Goal: Task Accomplishment & Management: Manage account settings

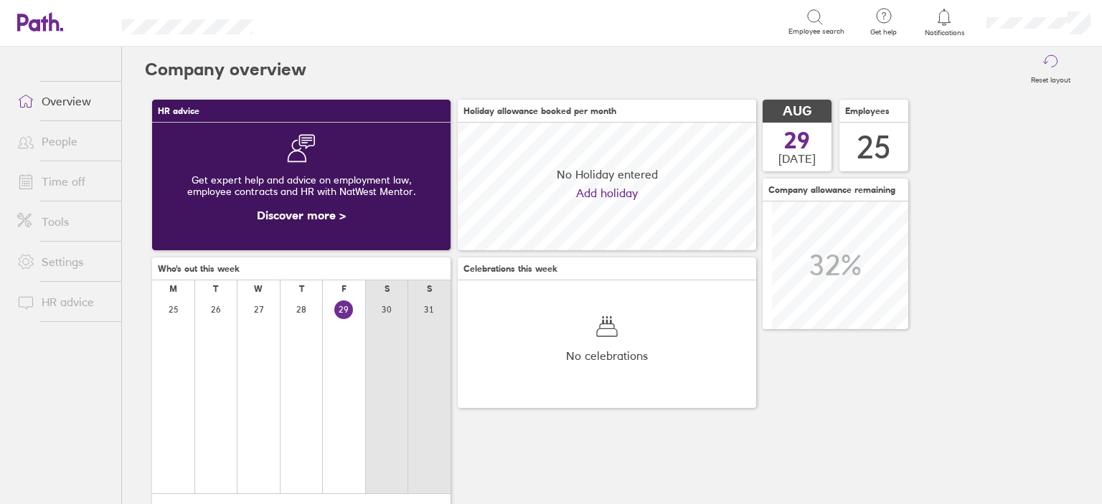
scroll to position [127, 298]
click at [79, 186] on link "Time off" at bounding box center [63, 181] width 115 height 29
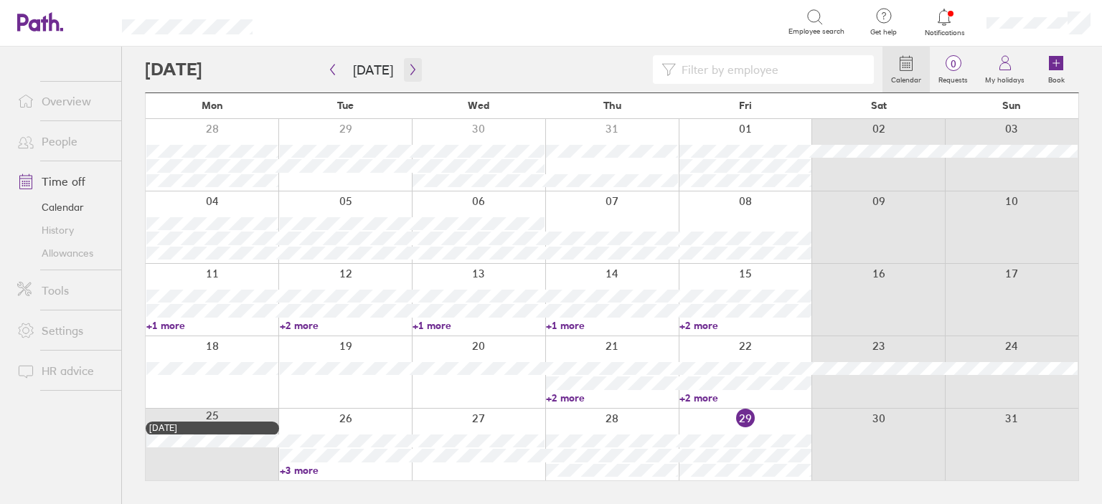
click at [407, 72] on icon "button" at bounding box center [412, 69] width 11 height 11
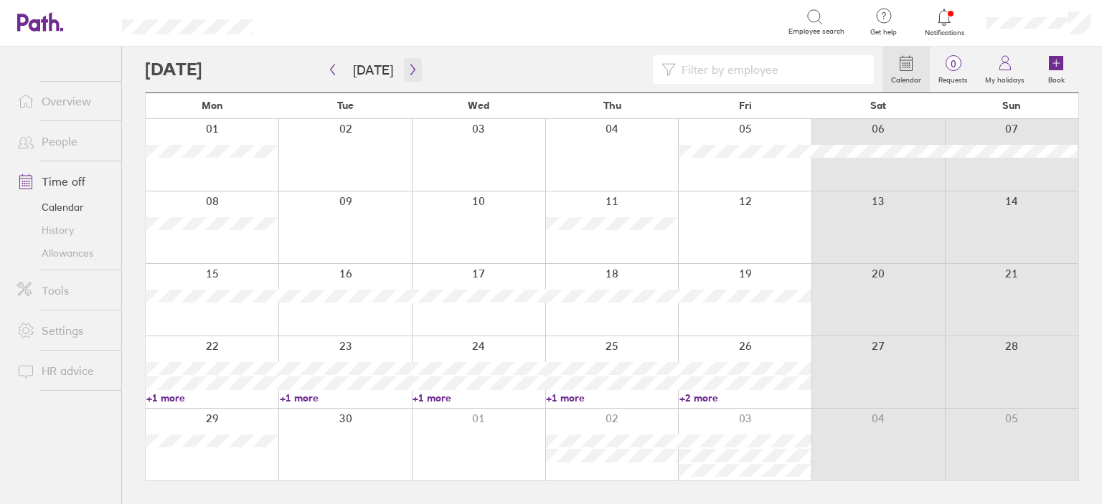
click at [407, 72] on icon "button" at bounding box center [412, 69] width 11 height 11
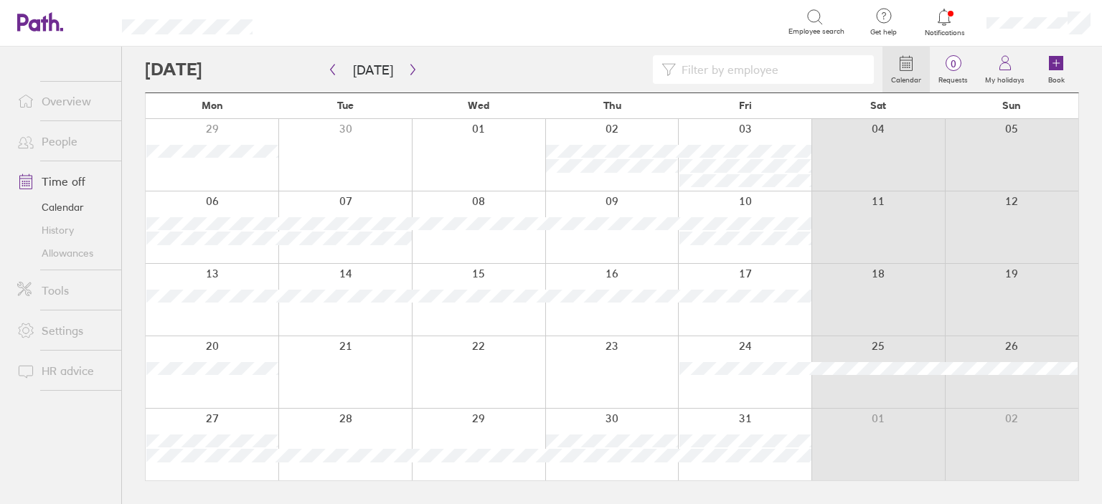
click at [902, 70] on icon at bounding box center [905, 63] width 17 height 17
click at [912, 73] on label "Calendar" at bounding box center [905, 78] width 47 height 13
click at [417, 60] on div at bounding box center [513, 69] width 737 height 29
click at [410, 68] on icon "button" at bounding box center [412, 70] width 4 height 11
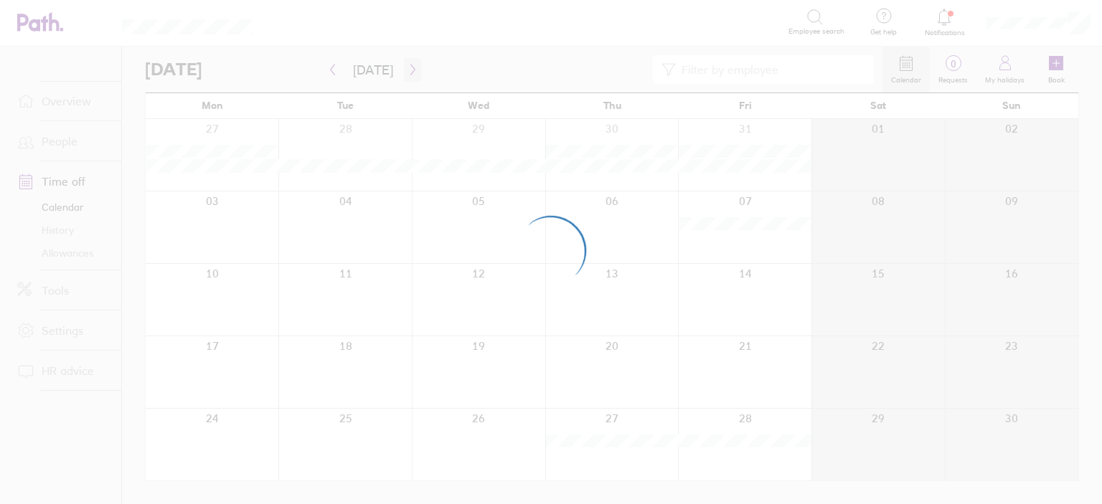
click at [409, 68] on div at bounding box center [551, 252] width 1102 height 504
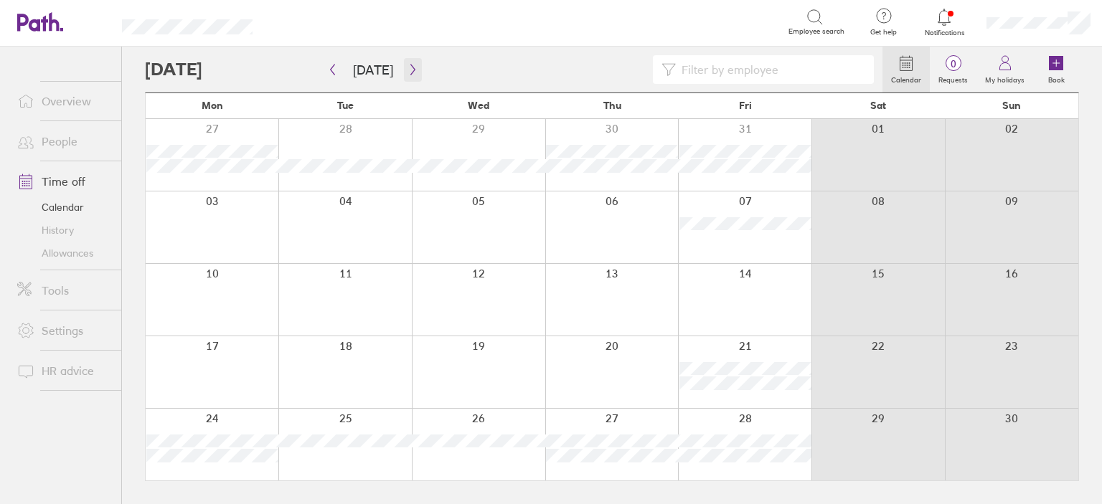
click at [410, 68] on icon "button" at bounding box center [412, 70] width 4 height 11
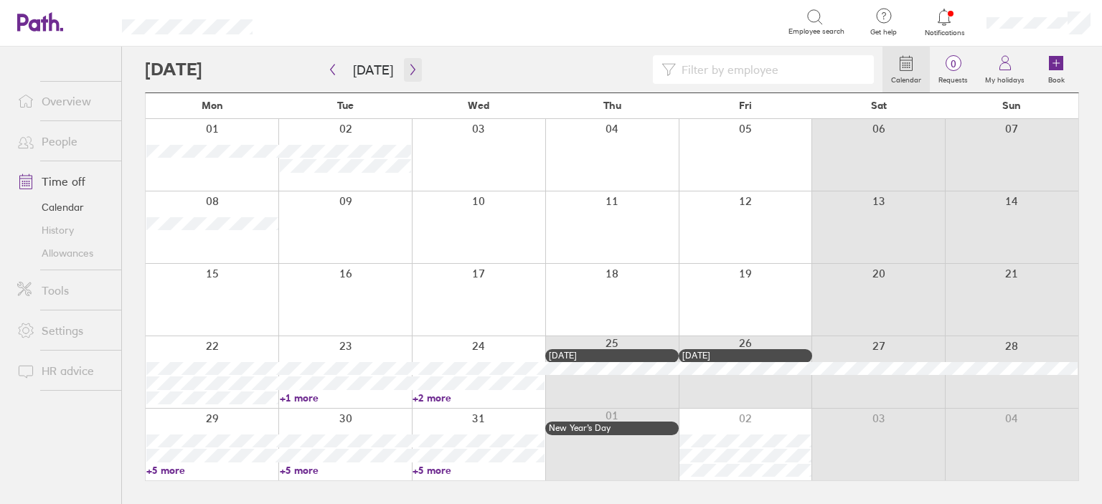
click at [410, 68] on icon "button" at bounding box center [412, 70] width 4 height 11
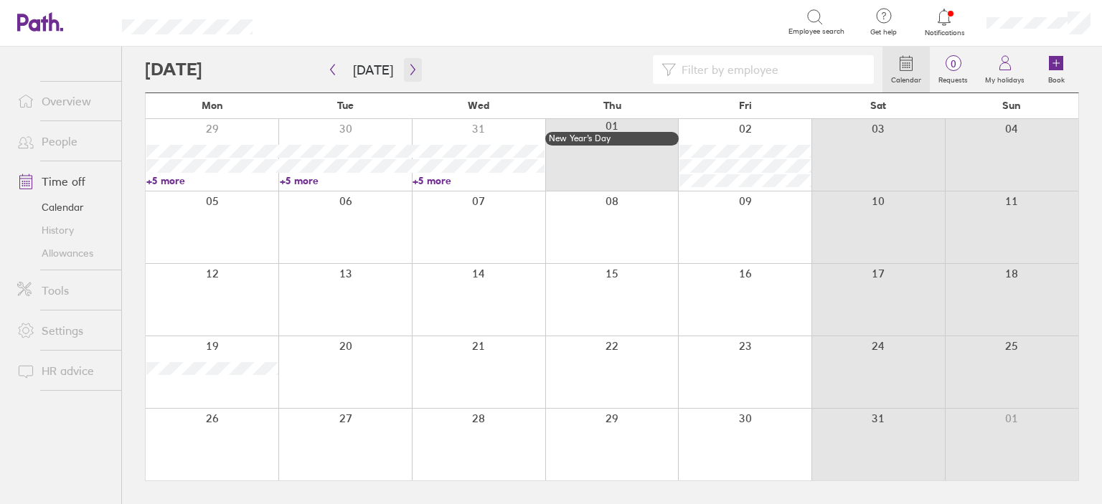
click at [410, 68] on icon "button" at bounding box center [412, 70] width 4 height 11
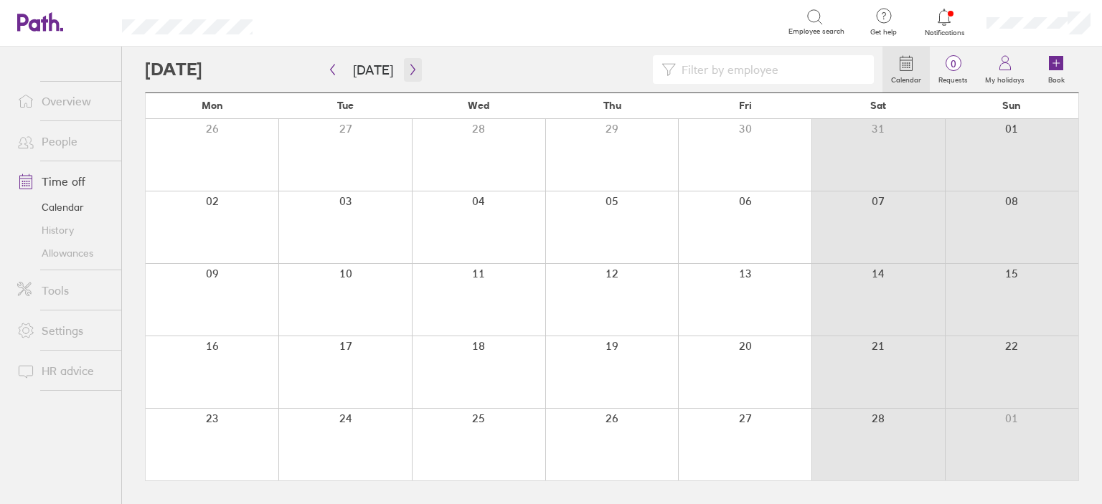
click at [410, 68] on icon "button" at bounding box center [412, 70] width 4 height 11
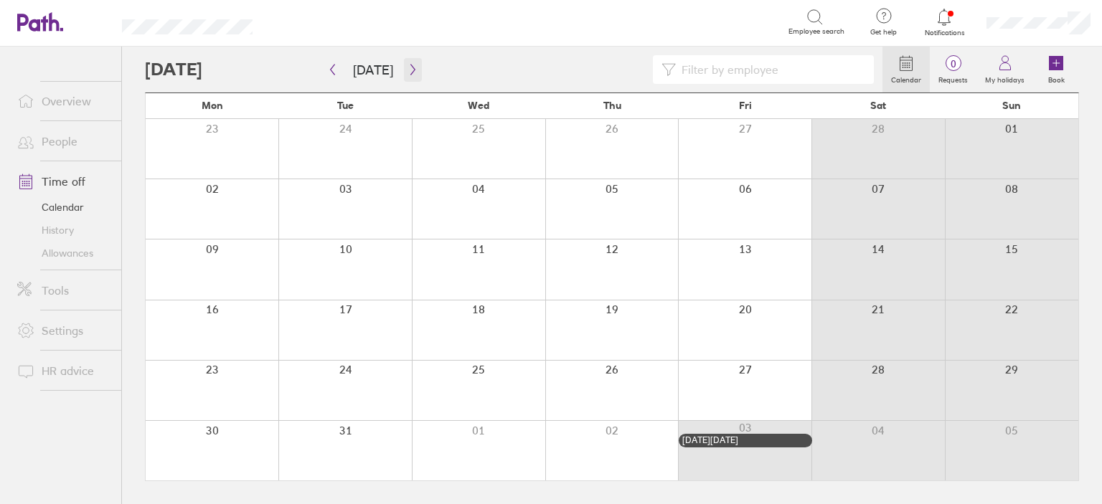
click at [410, 68] on icon "button" at bounding box center [412, 70] width 4 height 11
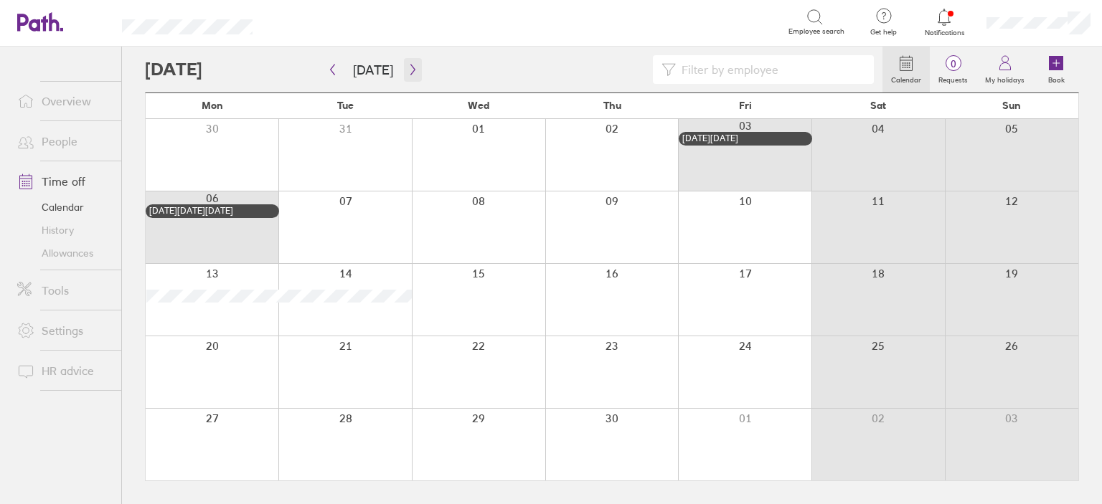
click at [410, 68] on icon "button" at bounding box center [412, 70] width 4 height 11
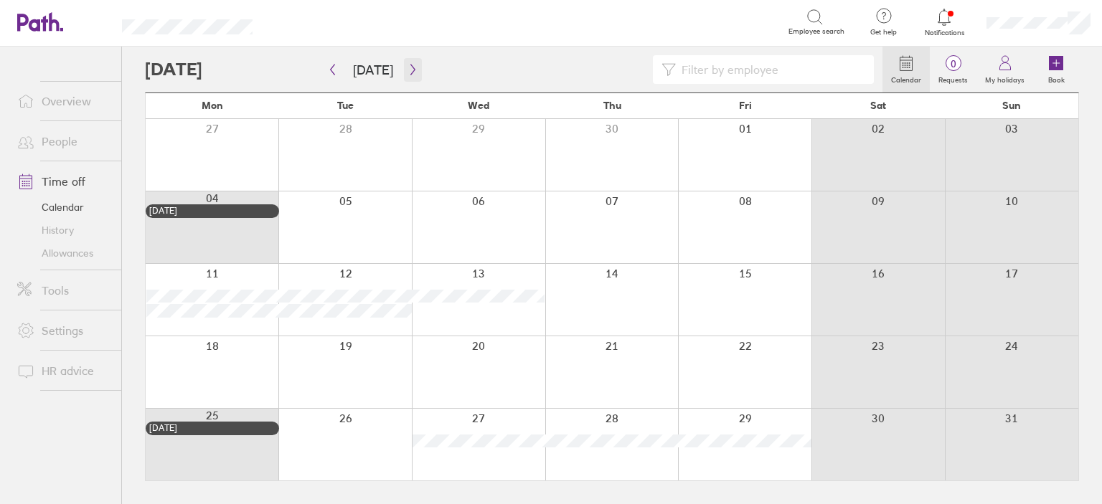
click at [410, 68] on icon "button" at bounding box center [412, 70] width 4 height 11
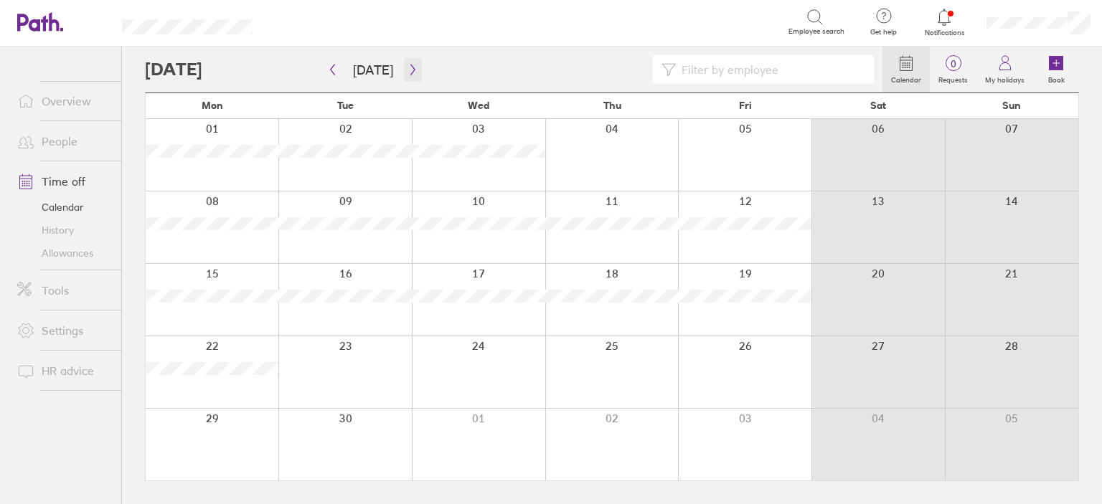
click at [410, 68] on icon "button" at bounding box center [412, 70] width 4 height 11
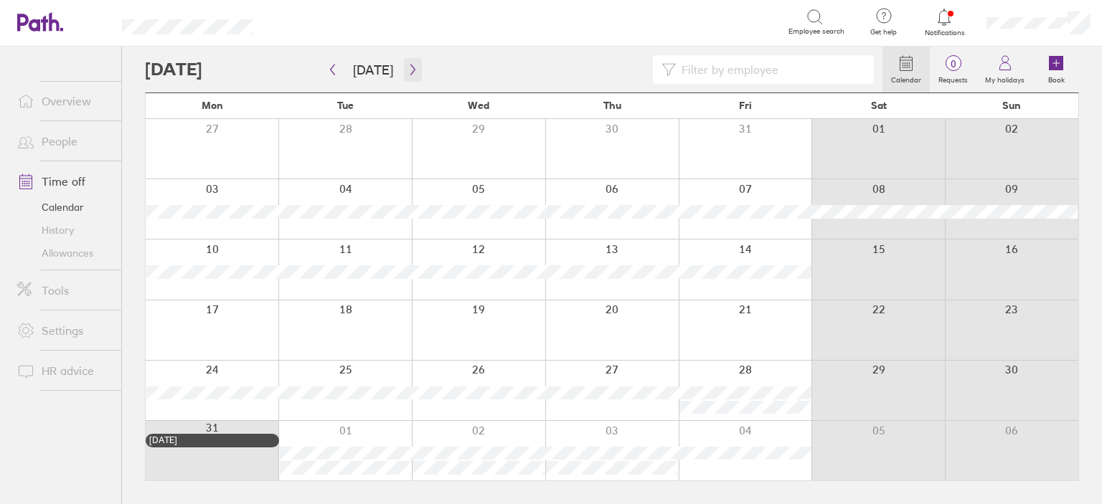
click at [410, 68] on icon "button" at bounding box center [412, 70] width 4 height 11
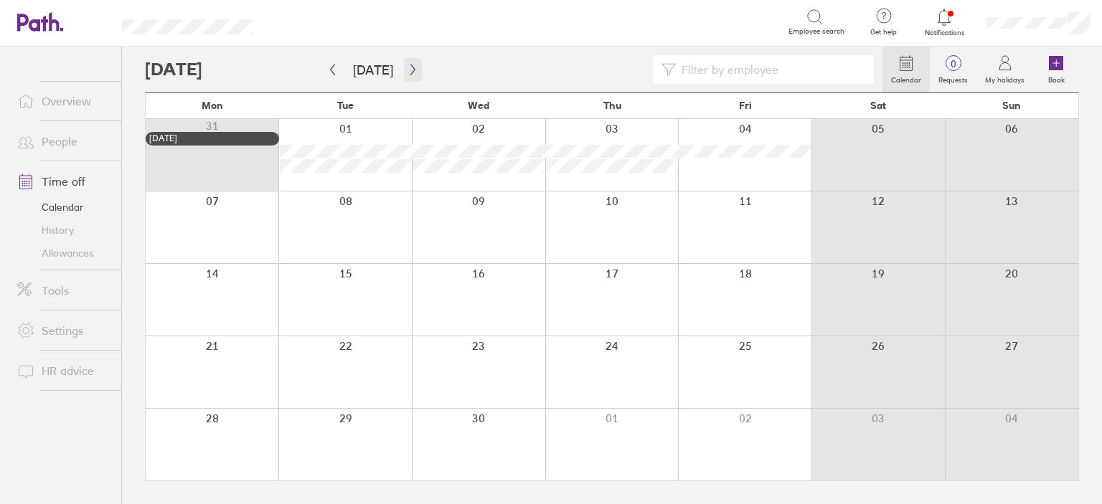
click at [410, 68] on icon "button" at bounding box center [412, 70] width 4 height 11
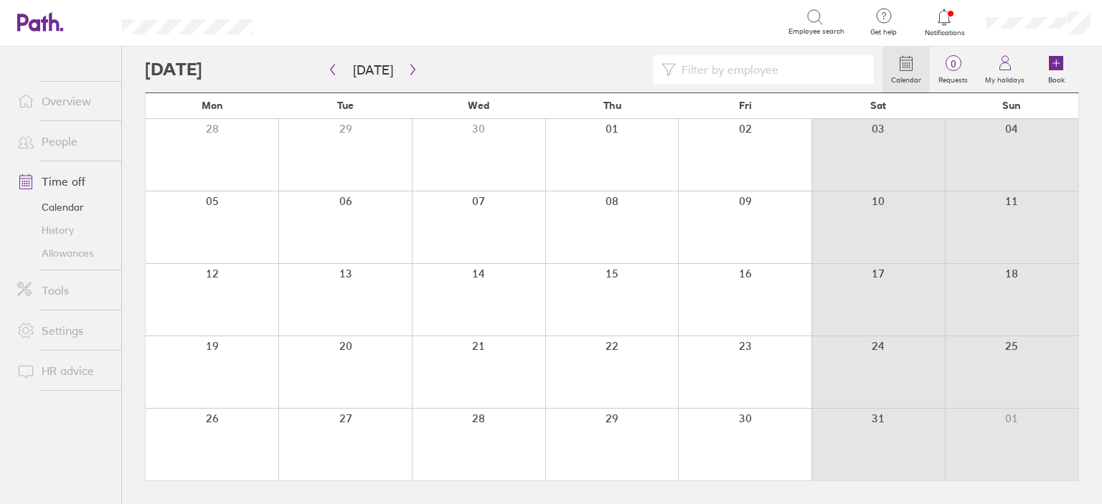
click at [717, 372] on div at bounding box center [744, 372] width 133 height 72
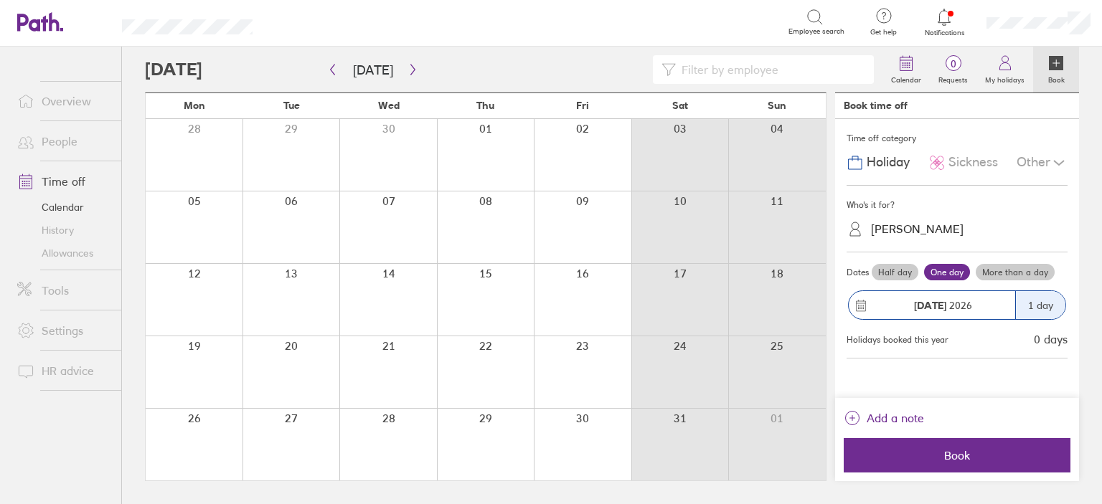
click at [891, 229] on div "[PERSON_NAME]" at bounding box center [917, 229] width 93 height 14
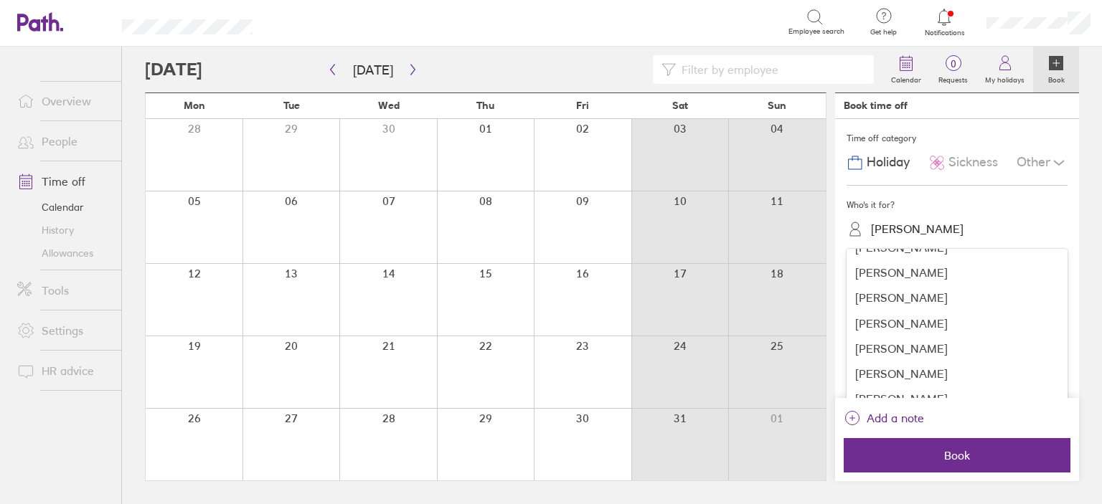
scroll to position [422, 0]
click at [889, 375] on div "[PERSON_NAME]" at bounding box center [956, 372] width 221 height 25
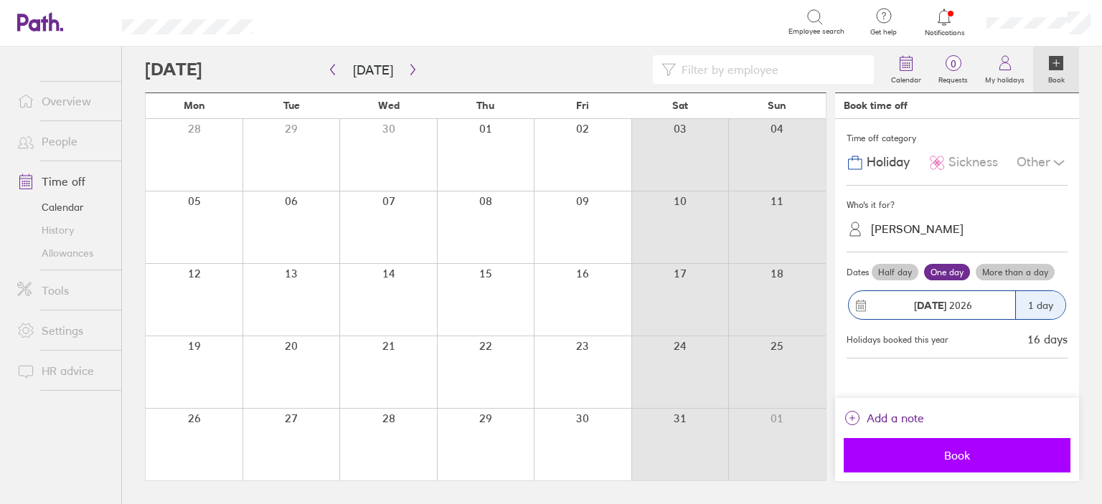
click at [978, 457] on span "Book" at bounding box center [956, 455] width 207 height 13
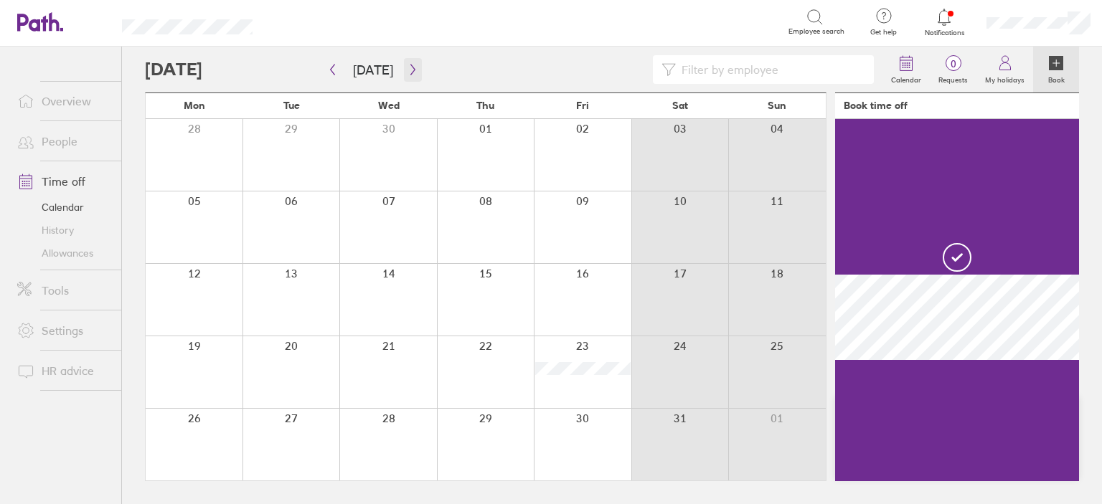
click at [407, 70] on icon "button" at bounding box center [412, 69] width 11 height 11
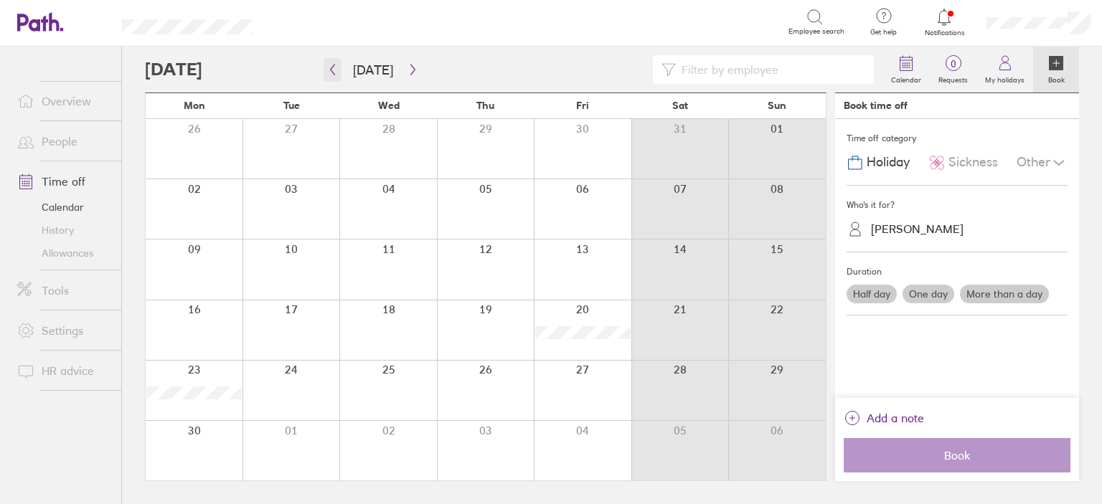
click at [327, 76] on button "button" at bounding box center [332, 70] width 18 height 24
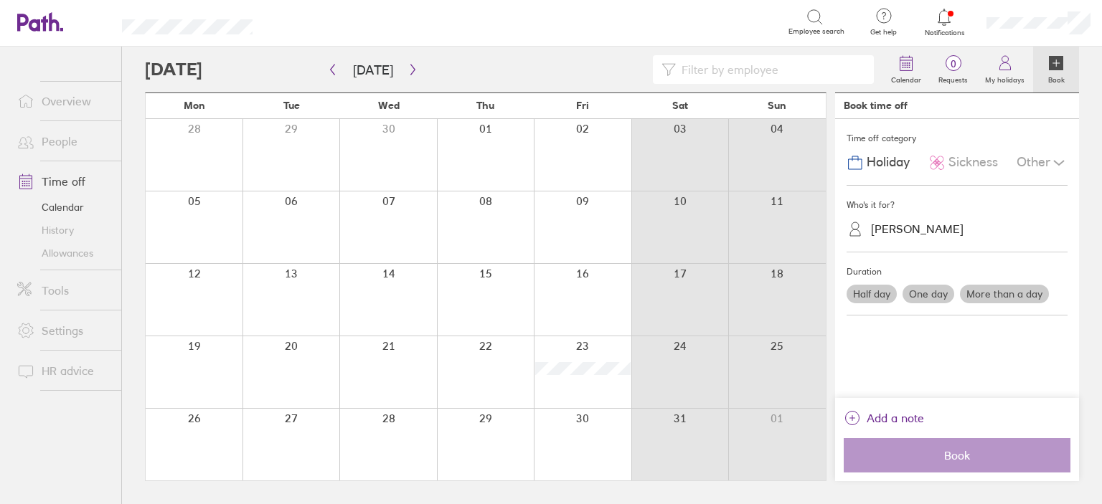
click at [191, 441] on div at bounding box center [194, 445] width 97 height 72
click at [1010, 283] on div "Half day One day More than a day" at bounding box center [956, 294] width 227 height 24
click at [1008, 290] on label "More than a day" at bounding box center [1004, 294] width 89 height 19
click at [0, 0] on input "More than a day" at bounding box center [0, 0] width 0 height 0
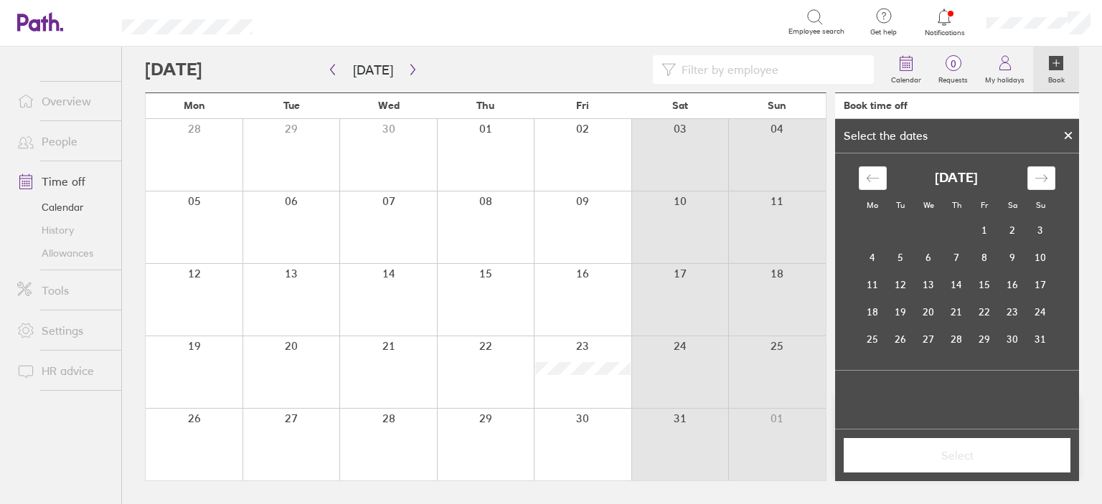
click at [184, 447] on div at bounding box center [194, 445] width 97 height 72
click at [184, 445] on div at bounding box center [194, 445] width 97 height 72
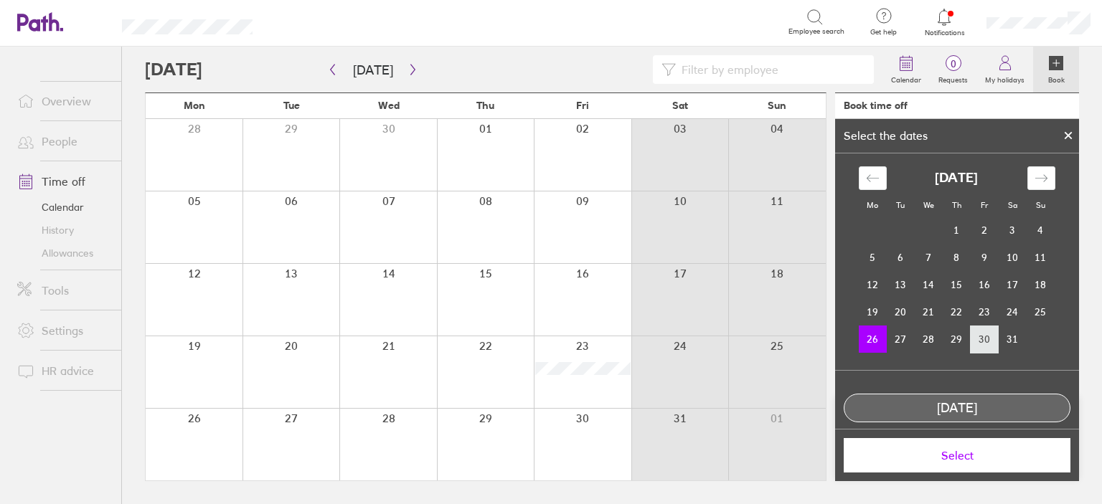
click at [982, 332] on td "30" at bounding box center [984, 339] width 28 height 27
click at [859, 335] on td "26" at bounding box center [872, 339] width 28 height 27
click at [1070, 134] on icon at bounding box center [1068, 136] width 6 height 6
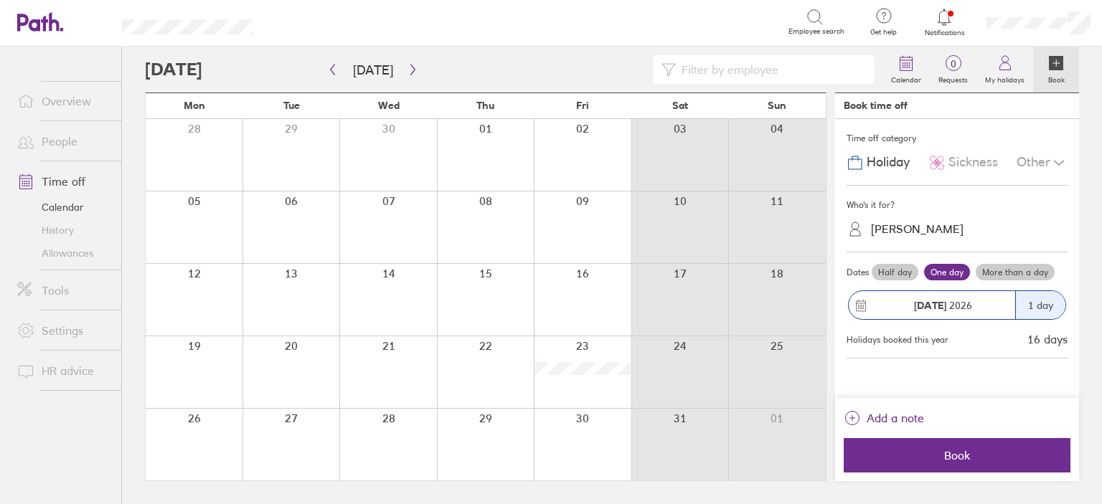
click at [1031, 269] on label "More than a day" at bounding box center [1014, 272] width 79 height 17
click at [0, 0] on input "More than a day" at bounding box center [0, 0] width 0 height 0
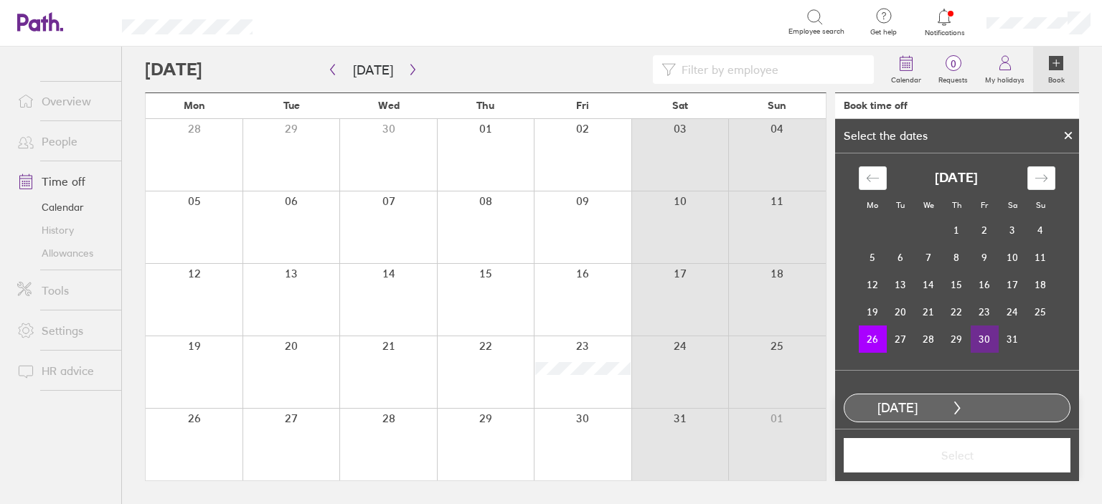
click at [972, 328] on td "30" at bounding box center [984, 339] width 28 height 27
click at [947, 447] on button "Select" at bounding box center [956, 455] width 227 height 34
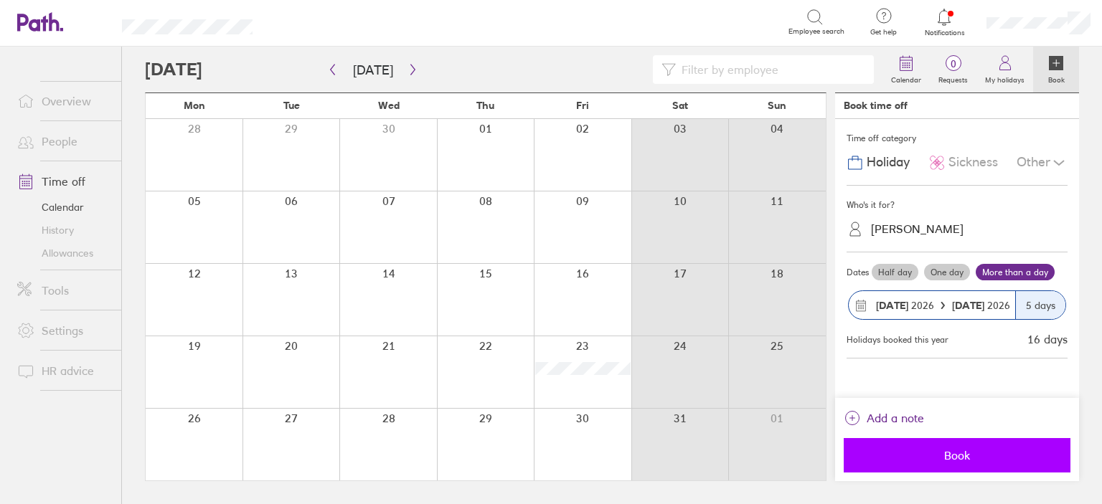
click at [935, 458] on span "Book" at bounding box center [956, 455] width 207 height 13
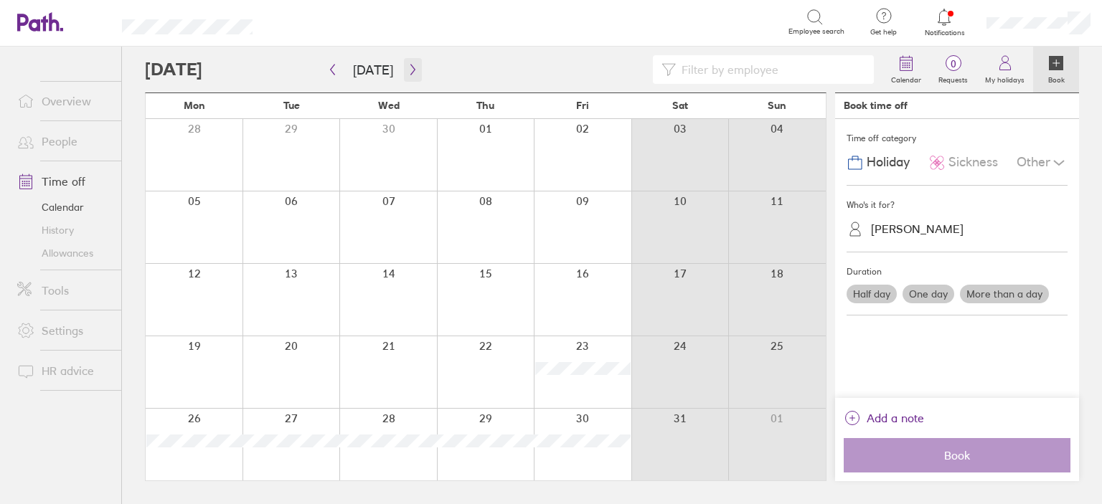
click at [407, 71] on icon "button" at bounding box center [412, 69] width 11 height 11
